Goal: Task Accomplishment & Management: Use online tool/utility

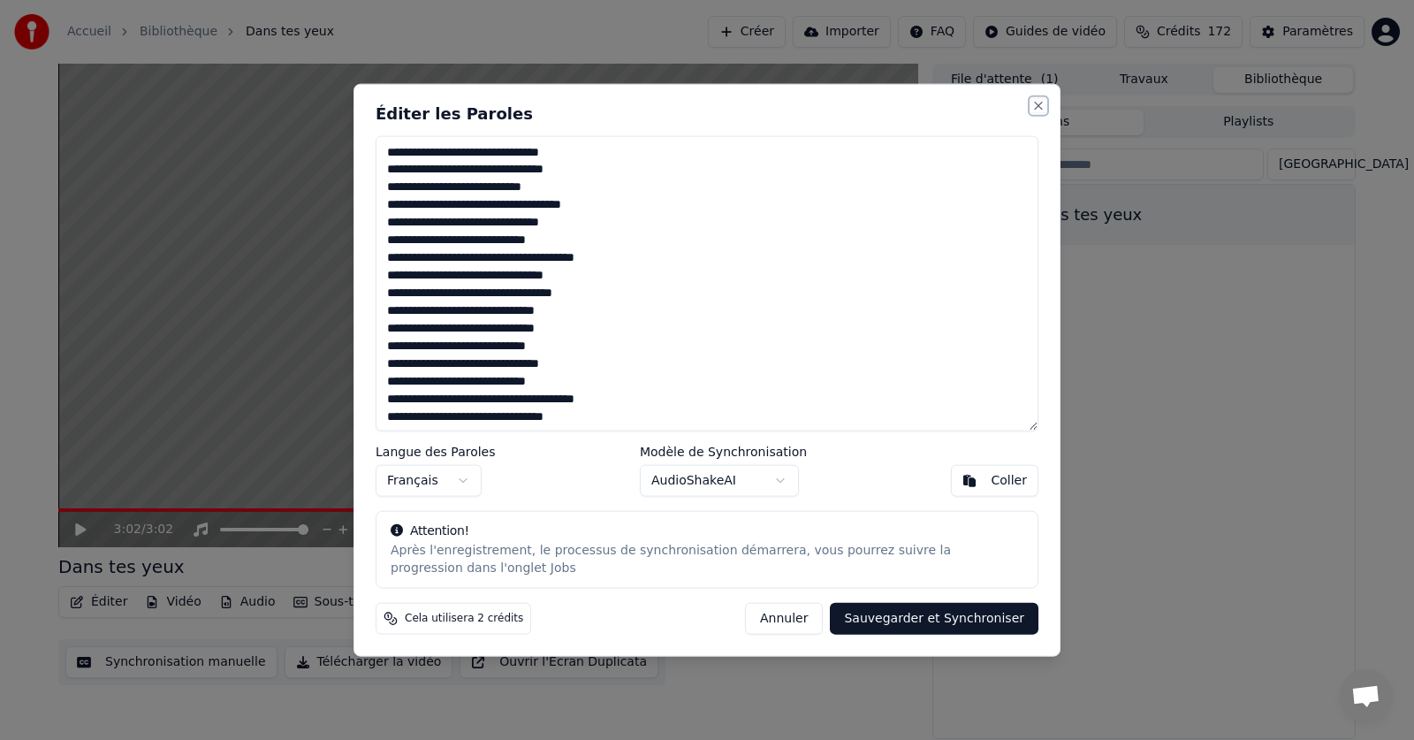
click at [1042, 108] on button "Close" at bounding box center [1038, 105] width 14 height 14
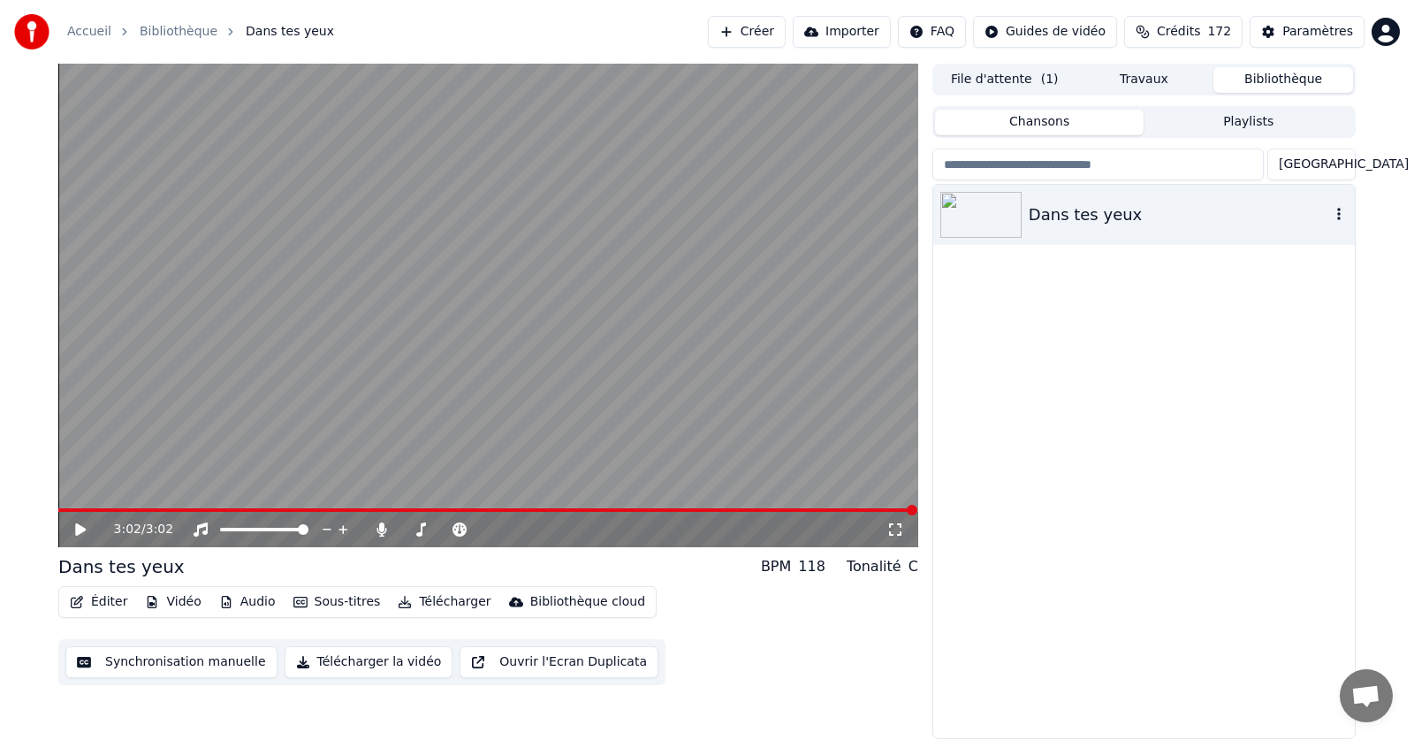
click at [1336, 218] on icon "button" at bounding box center [1339, 214] width 18 height 14
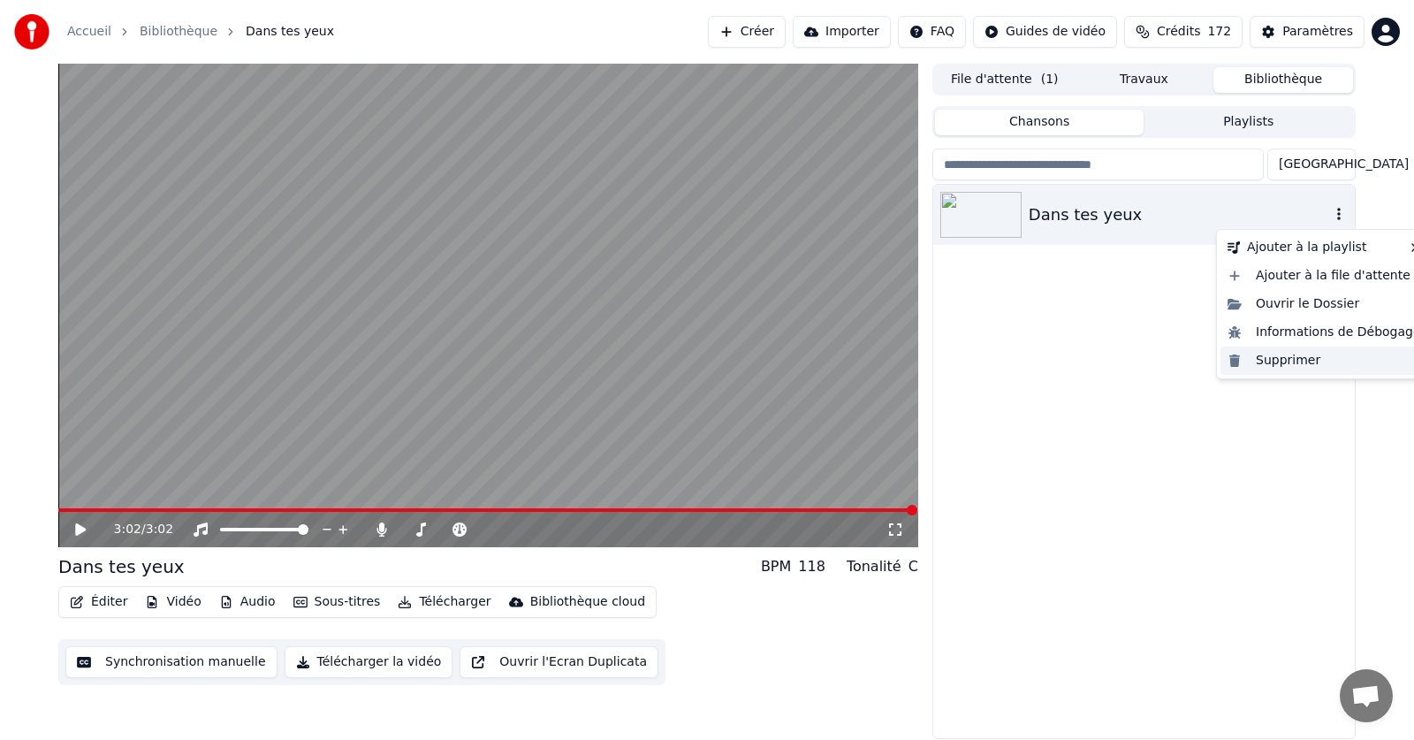
click at [1277, 363] on div "Supprimer" at bounding box center [1325, 360] width 208 height 28
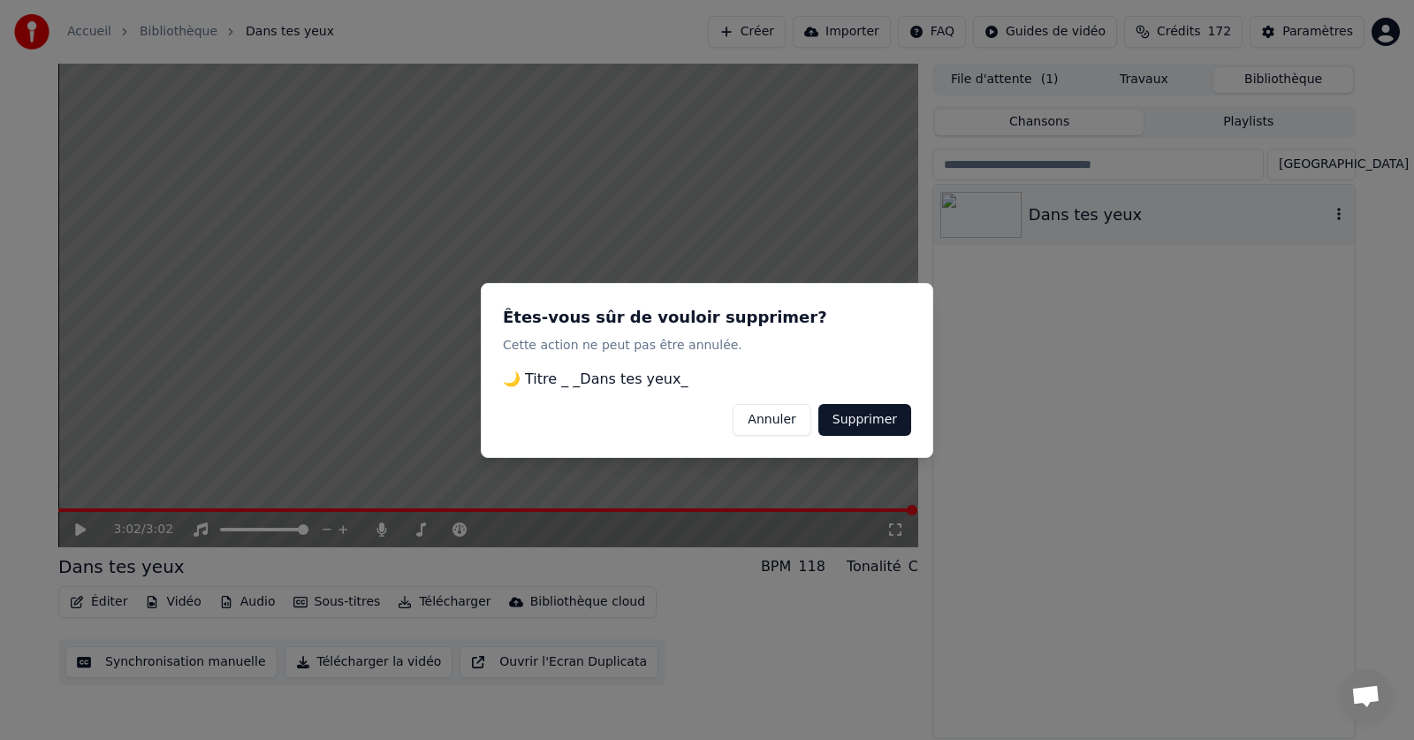
click at [883, 418] on button "Supprimer" at bounding box center [864, 419] width 93 height 32
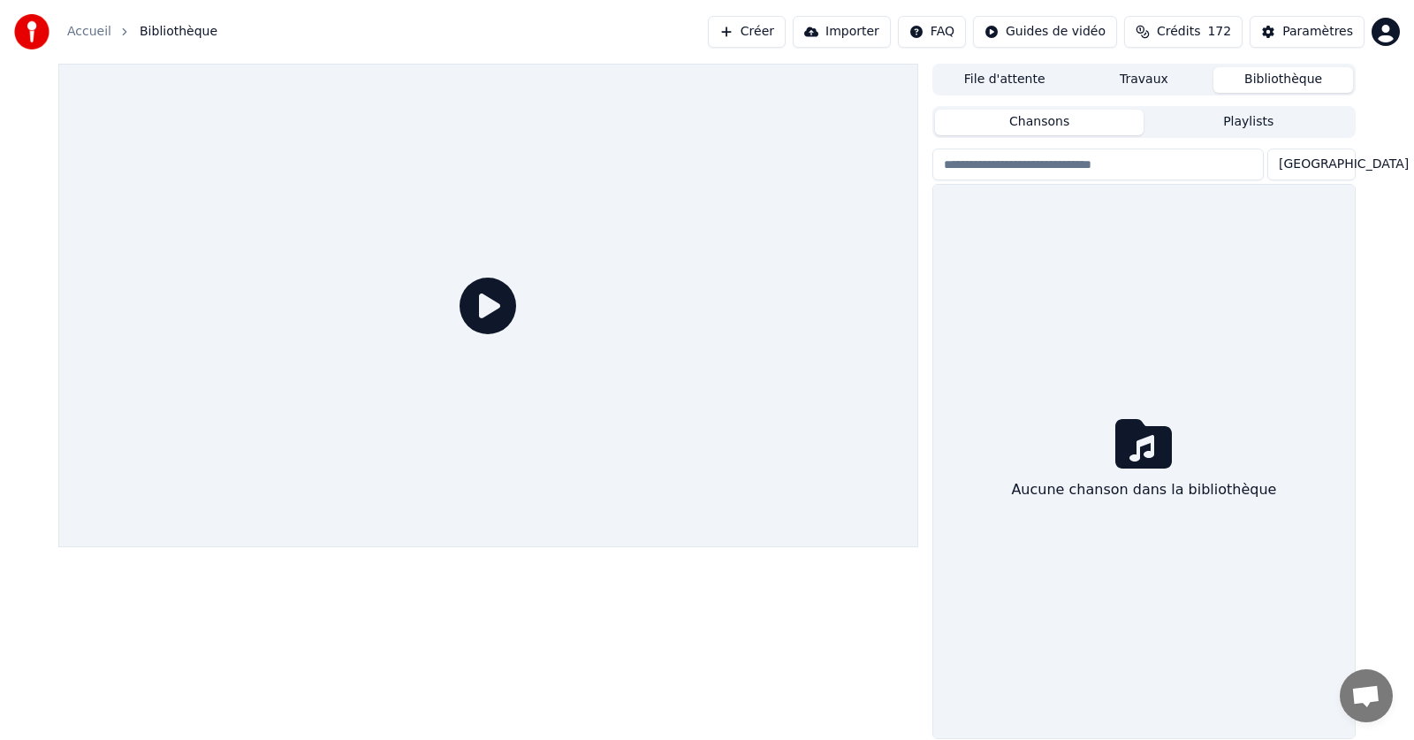
click at [83, 31] on link "Accueil" at bounding box center [89, 32] width 44 height 18
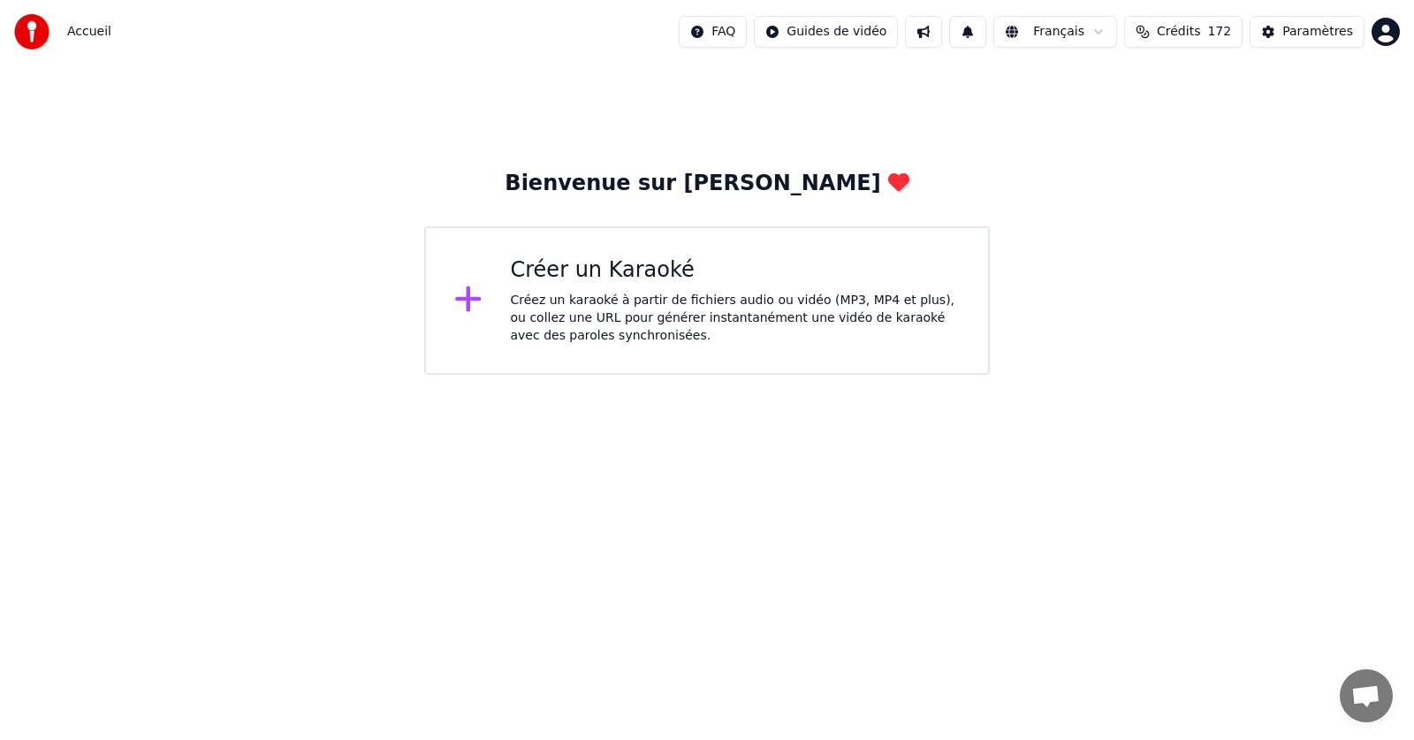
click at [609, 294] on div "Créez un karaoké à partir de fichiers audio ou vidéo (MP3, MP4 et plus), ou col…" at bounding box center [736, 318] width 450 height 53
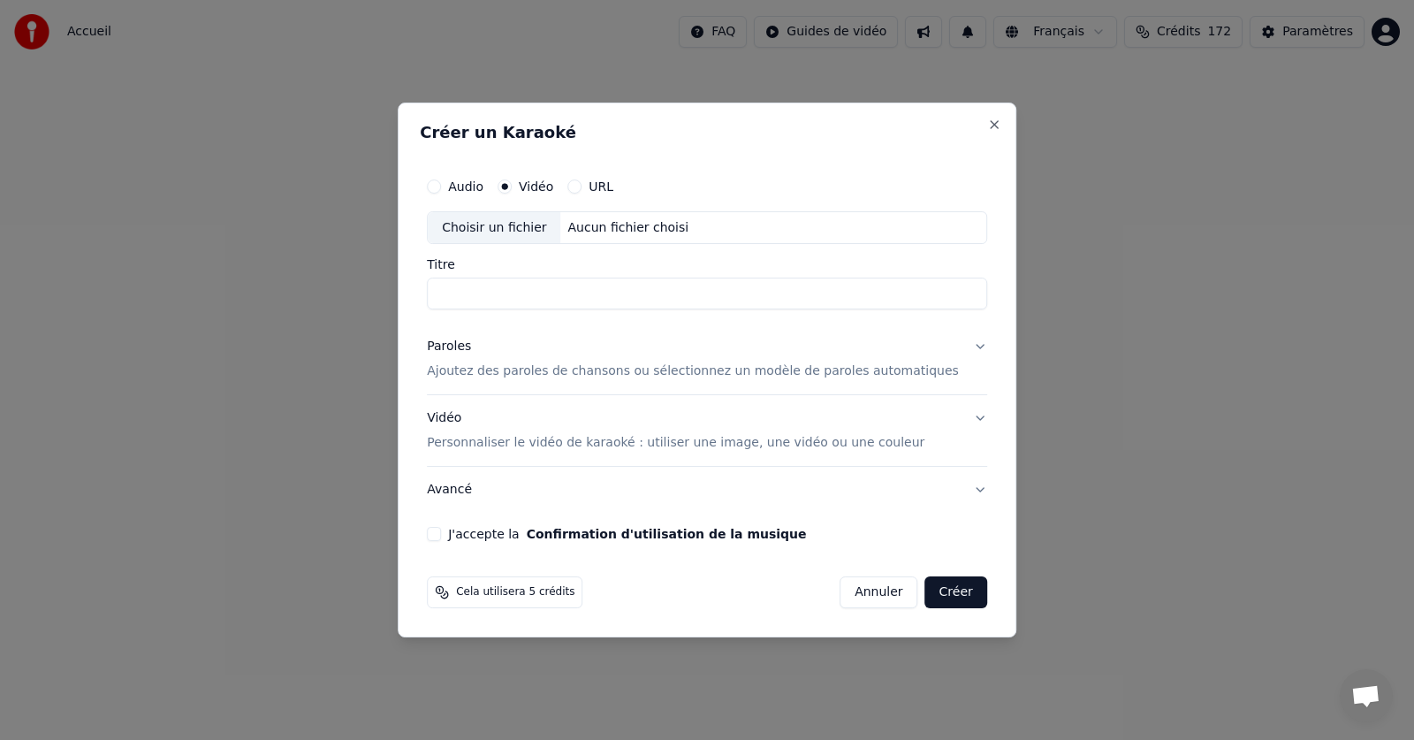
click at [516, 231] on div "Choisir un fichier" at bounding box center [494, 228] width 133 height 32
type input "**********"
click at [559, 376] on p "Ajoutez des paroles de chansons ou sélectionnez un modèle de paroles automatiqu…" at bounding box center [693, 372] width 532 height 18
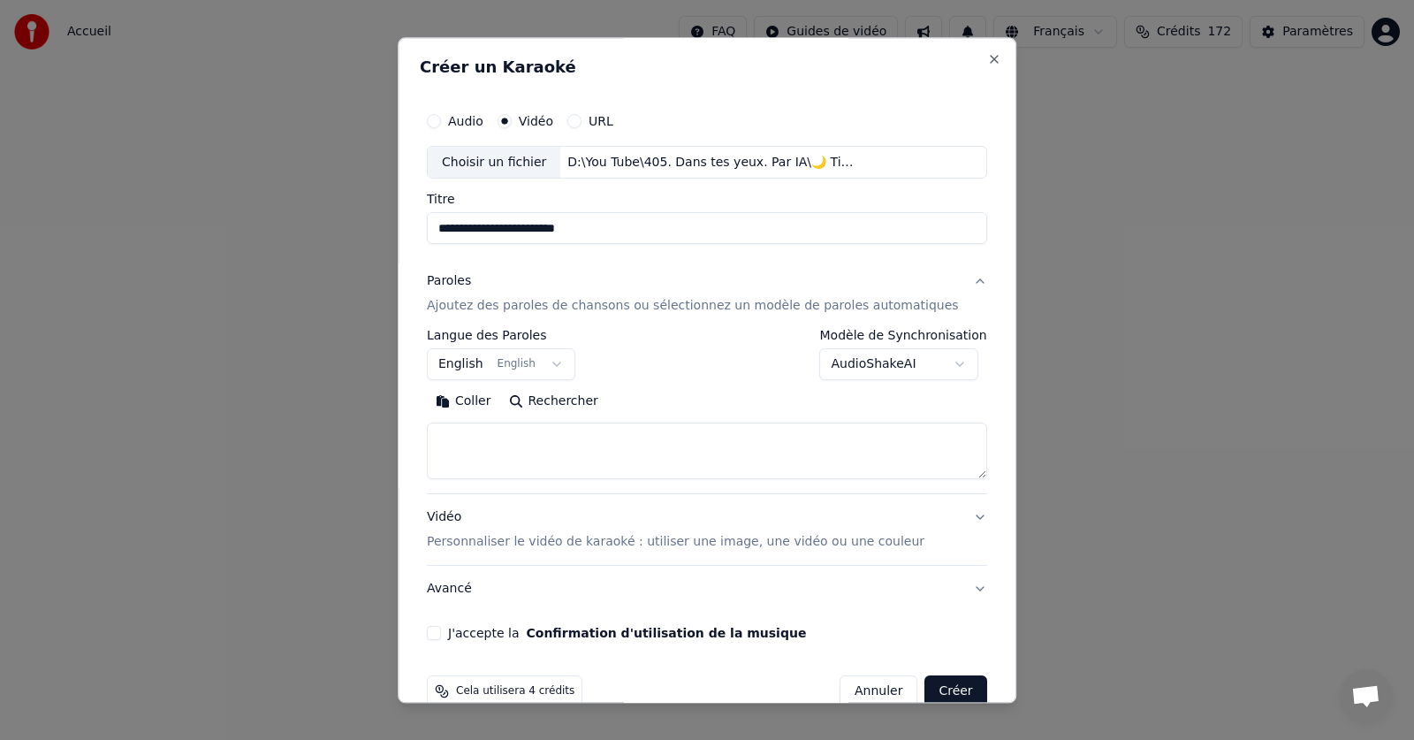
click at [566, 362] on button "English English" at bounding box center [501, 365] width 148 height 32
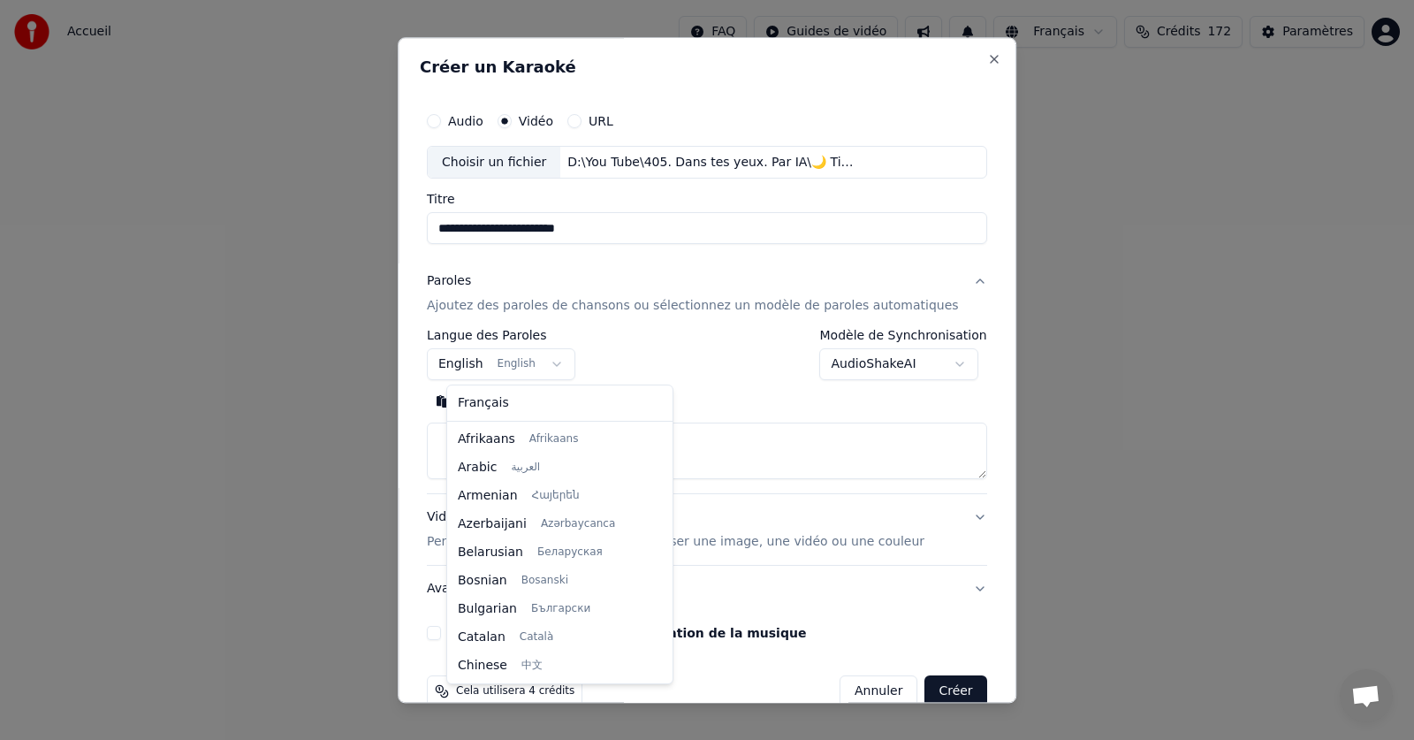
scroll to position [141, 0]
select select "**"
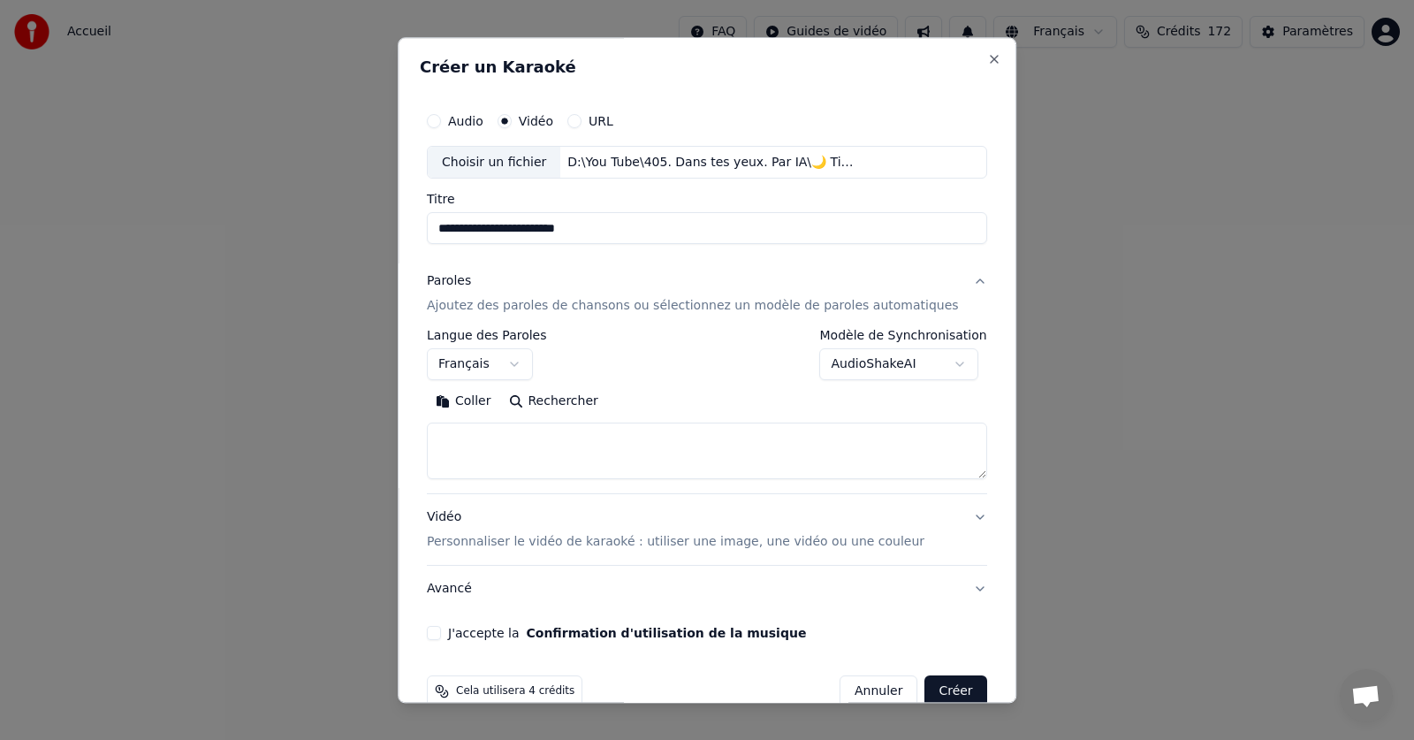
click at [490, 399] on button "Coller" at bounding box center [463, 402] width 73 height 28
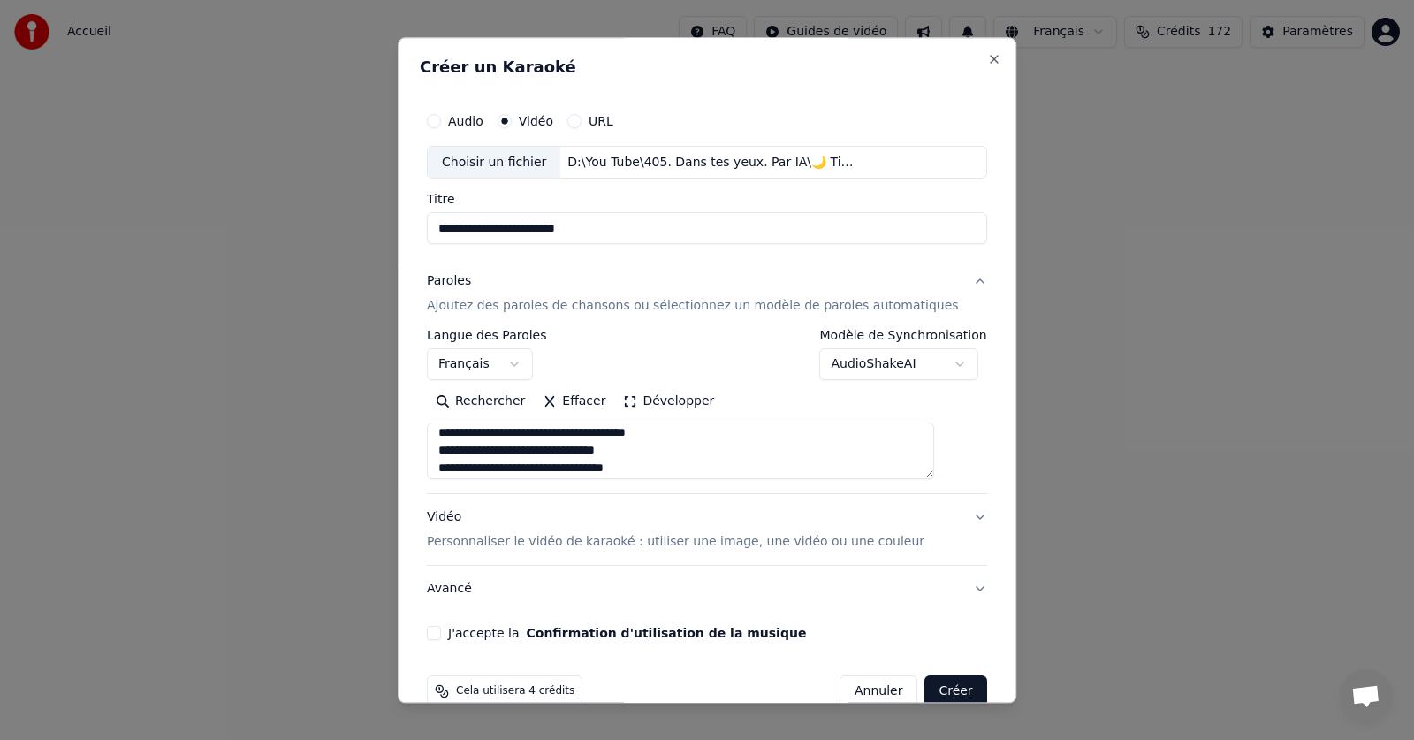
scroll to position [0, 0]
click at [441, 632] on button "J'accepte la Confirmation d'utilisation de la musique" at bounding box center [434, 634] width 14 height 14
click at [925, 689] on button "Créer" at bounding box center [956, 692] width 62 height 32
type textarea "**********"
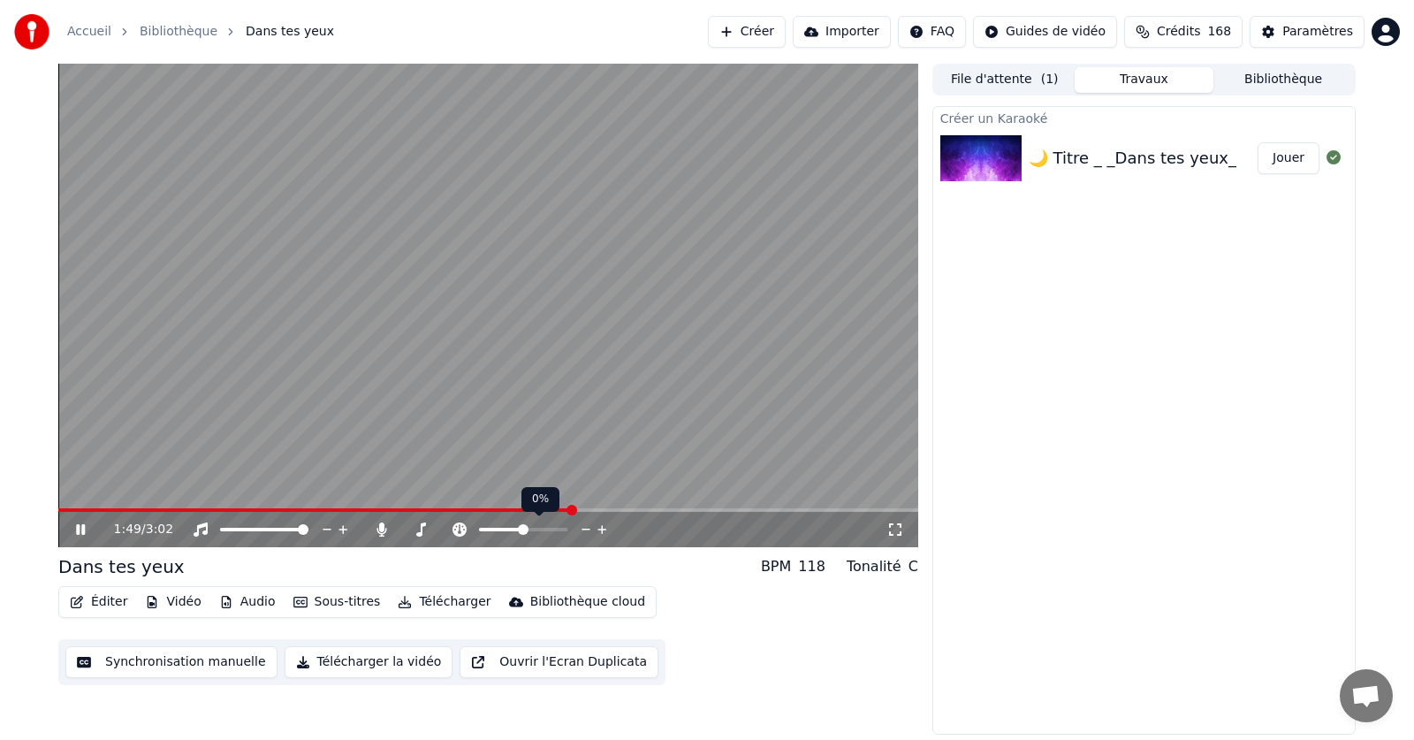
click at [491, 506] on video at bounding box center [488, 305] width 860 height 483
drag, startPoint x: 576, startPoint y: 506, endPoint x: 433, endPoint y: 510, distance: 143.2
click at [433, 510] on div "1:53 / 3:02" at bounding box center [488, 305] width 860 height 483
click at [450, 508] on span at bounding box center [449, 510] width 11 height 11
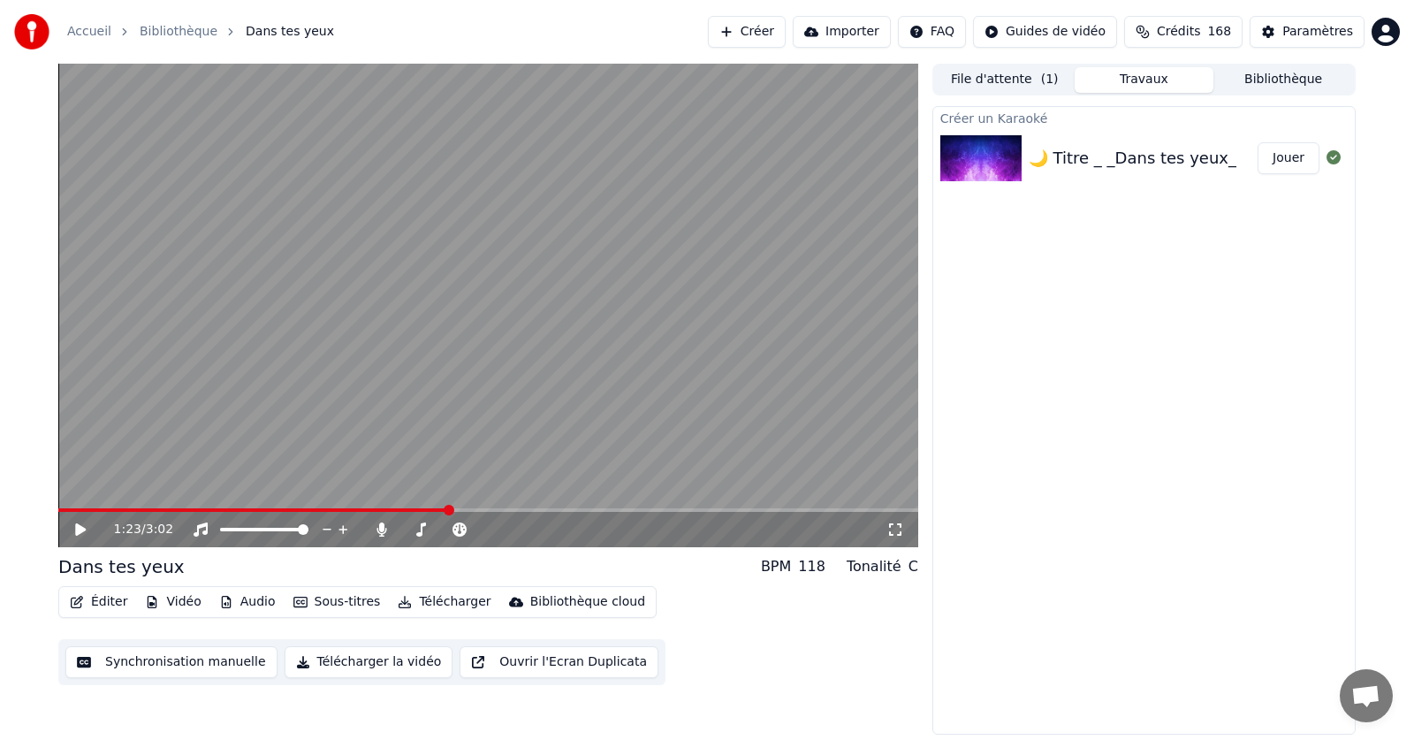
click at [73, 528] on icon at bounding box center [93, 529] width 42 height 14
click at [79, 529] on icon at bounding box center [80, 529] width 11 height 12
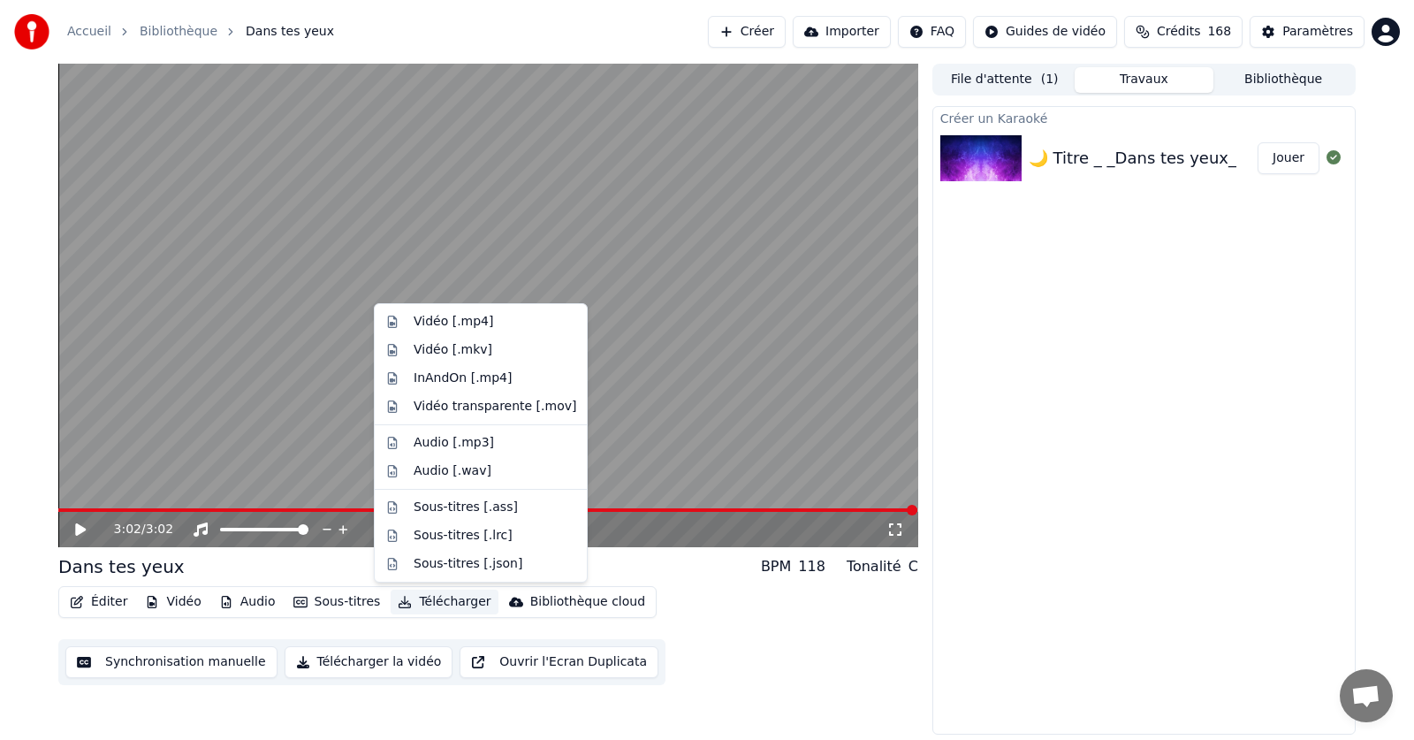
click at [436, 600] on button "Télécharger" at bounding box center [444, 601] width 107 height 25
click at [439, 318] on div "Vidéo [.mp4]" at bounding box center [454, 322] width 80 height 18
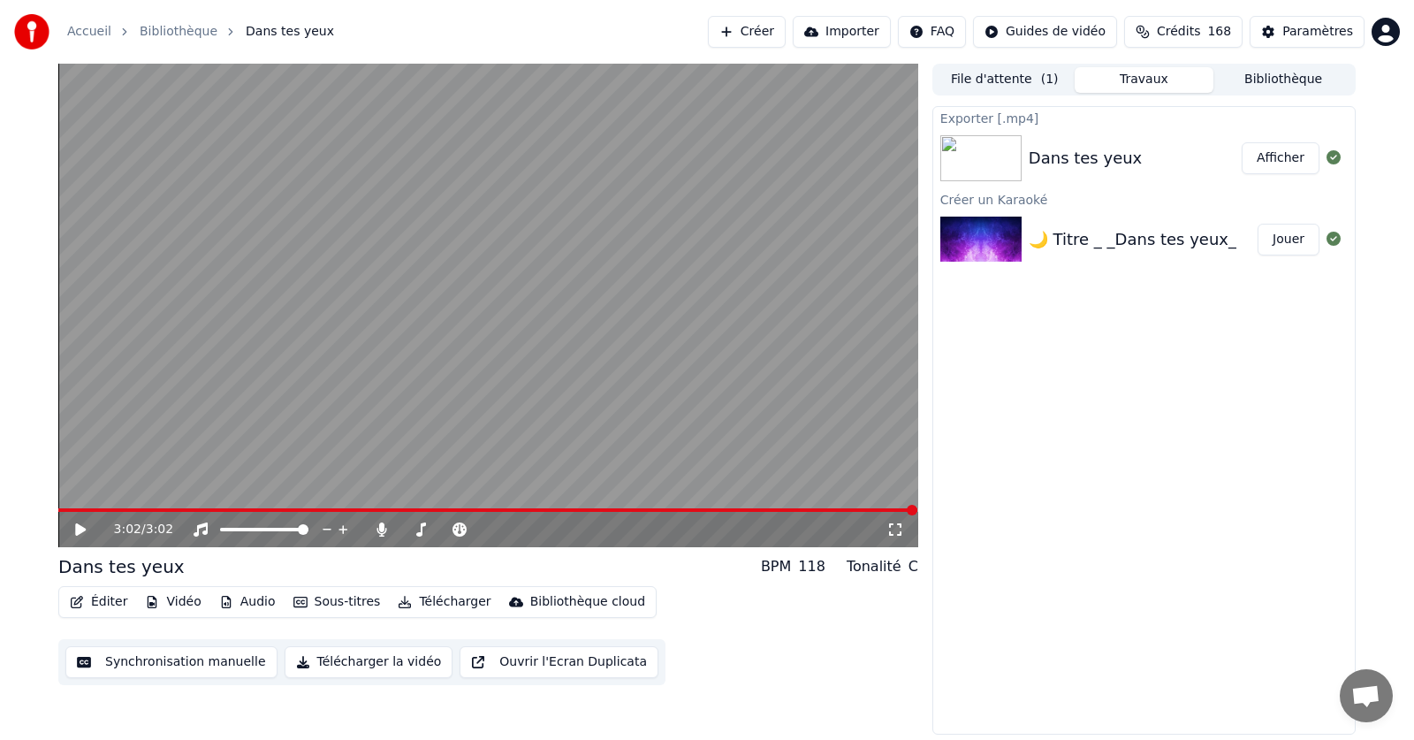
click at [1289, 161] on button "Afficher" at bounding box center [1281, 158] width 78 height 32
click at [380, 534] on icon at bounding box center [381, 529] width 10 height 14
click at [429, 599] on button "Télécharger" at bounding box center [444, 601] width 107 height 25
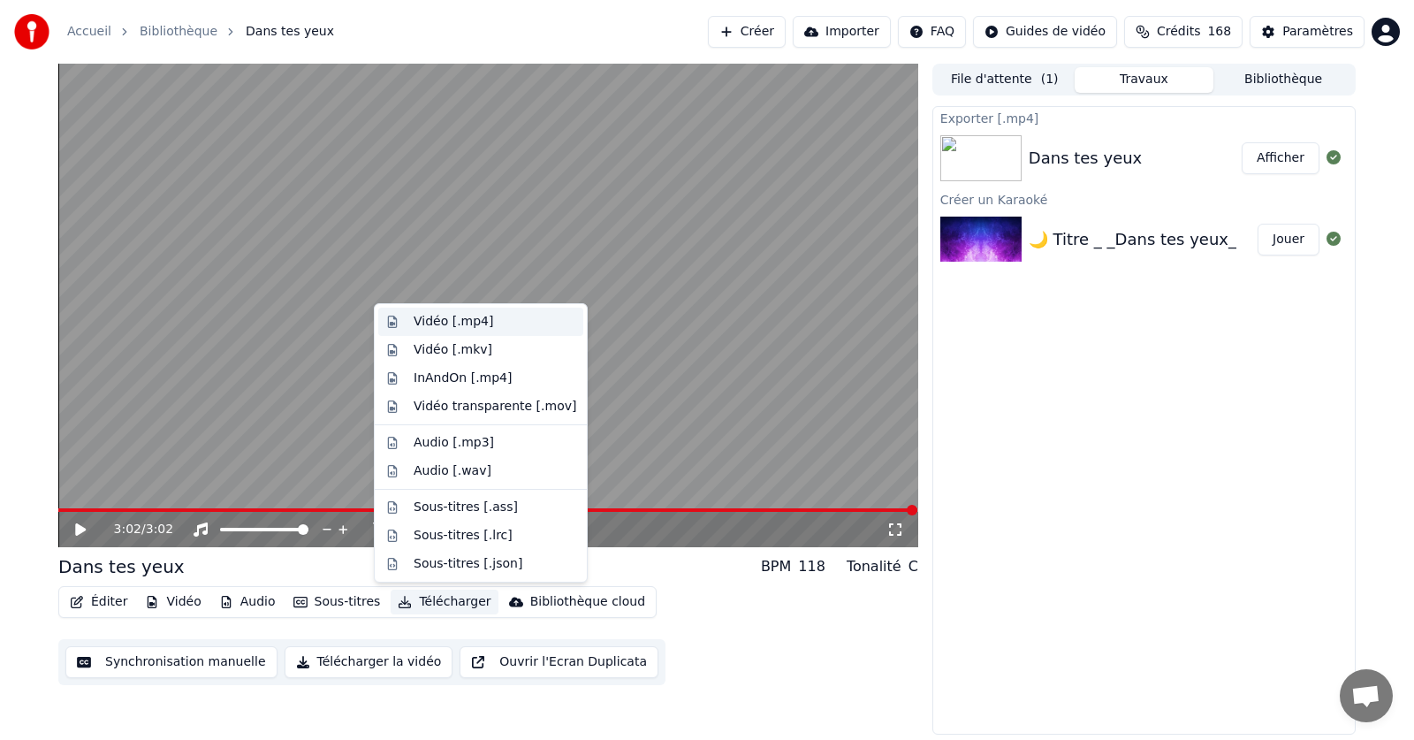
click at [453, 326] on div "Vidéo [.mp4]" at bounding box center [454, 322] width 80 height 18
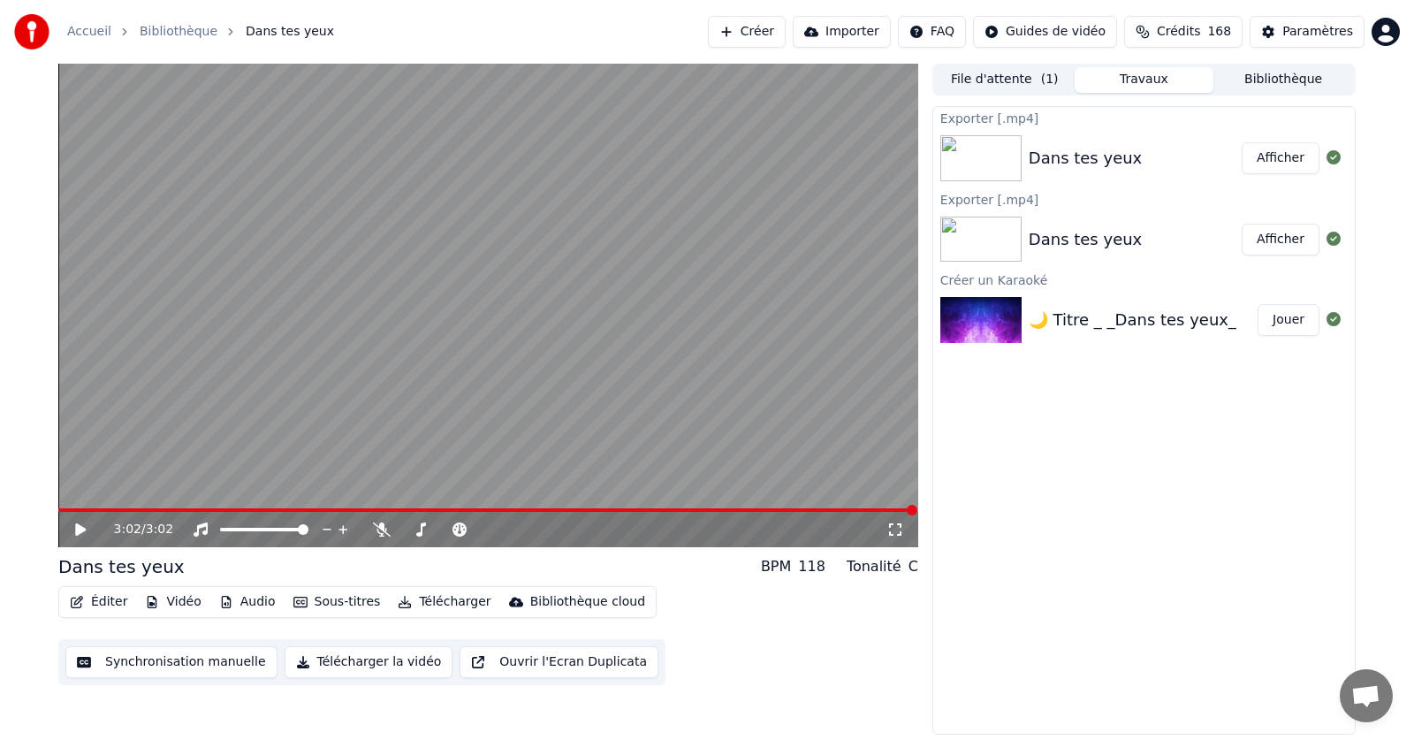
click at [1279, 161] on button "Afficher" at bounding box center [1281, 158] width 78 height 32
click at [428, 605] on button "Télécharger" at bounding box center [444, 601] width 107 height 25
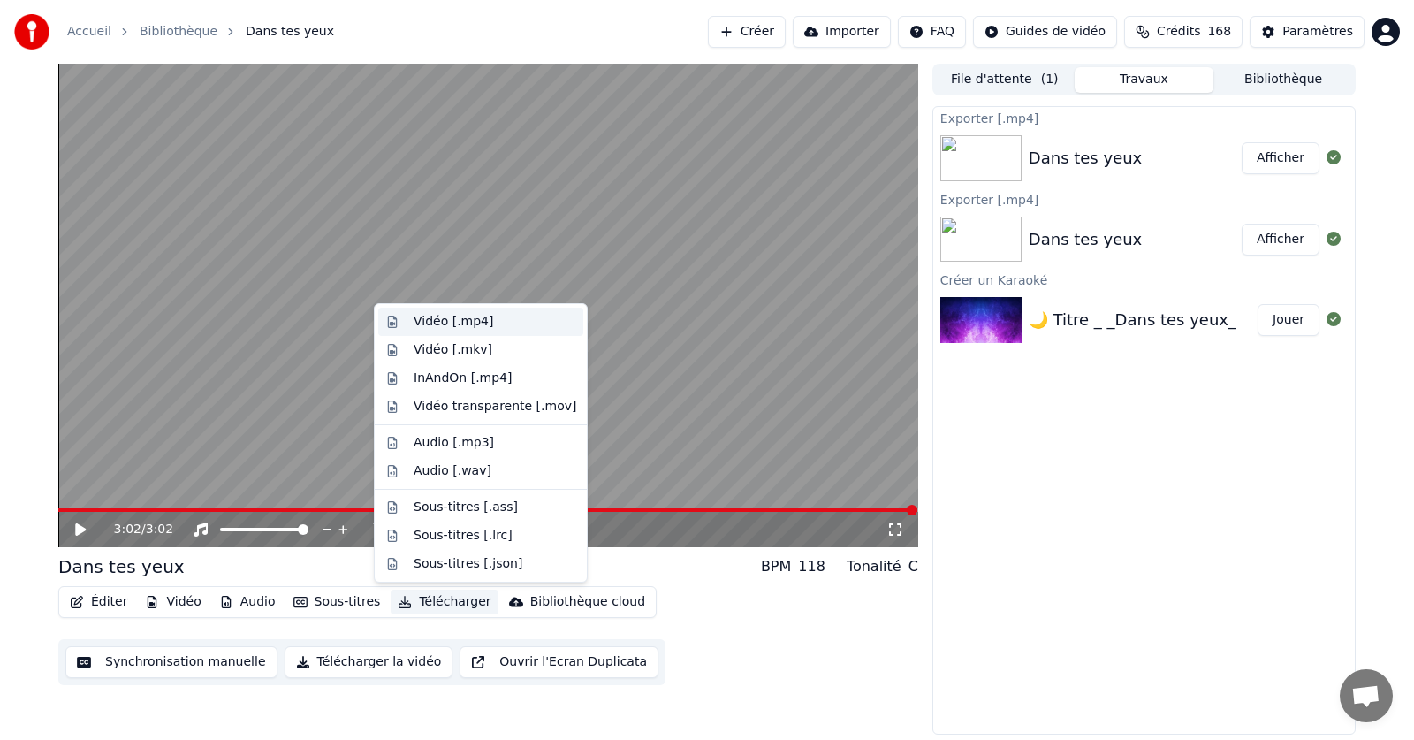
click at [439, 323] on div "Vidéo [.mp4]" at bounding box center [454, 322] width 80 height 18
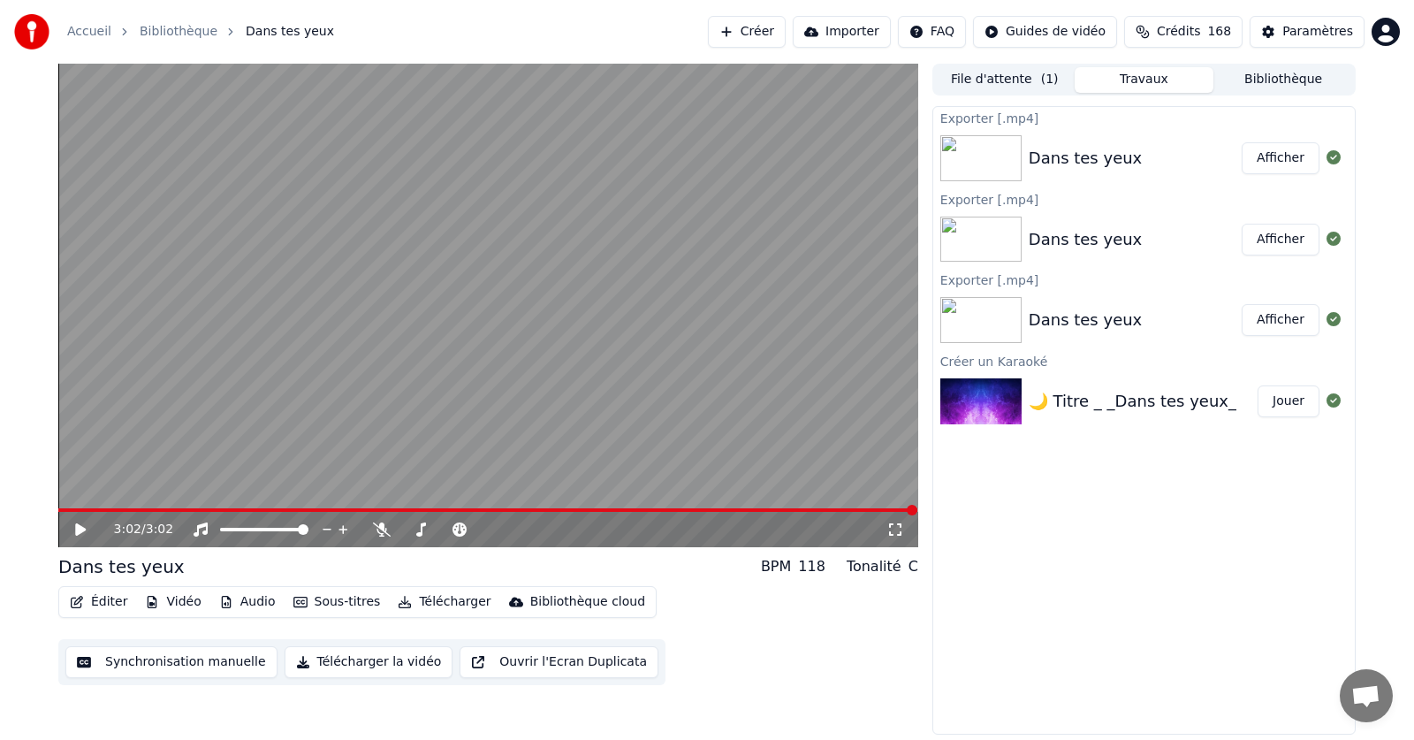
click at [1282, 154] on button "Afficher" at bounding box center [1281, 158] width 78 height 32
